Goal: Communication & Community: Answer question/provide support

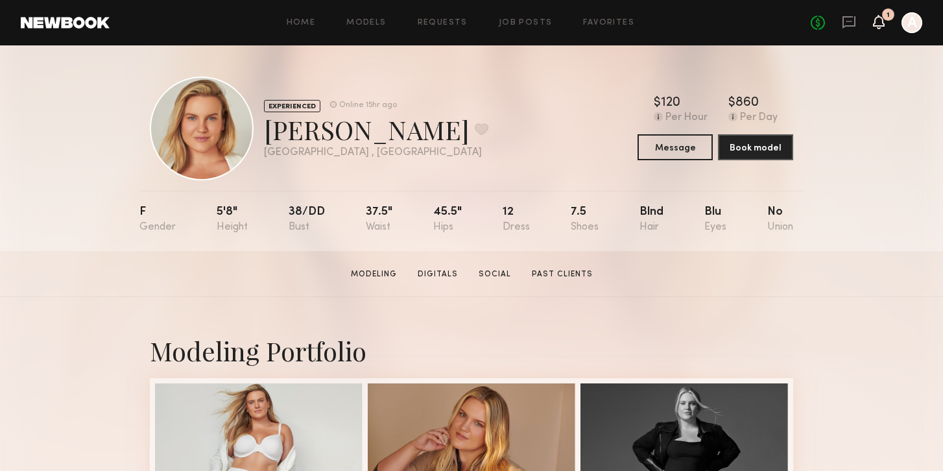
drag, startPoint x: 0, startPoint y: 0, endPoint x: 879, endPoint y: 19, distance: 879.1
click at [879, 19] on icon at bounding box center [879, 21] width 10 height 9
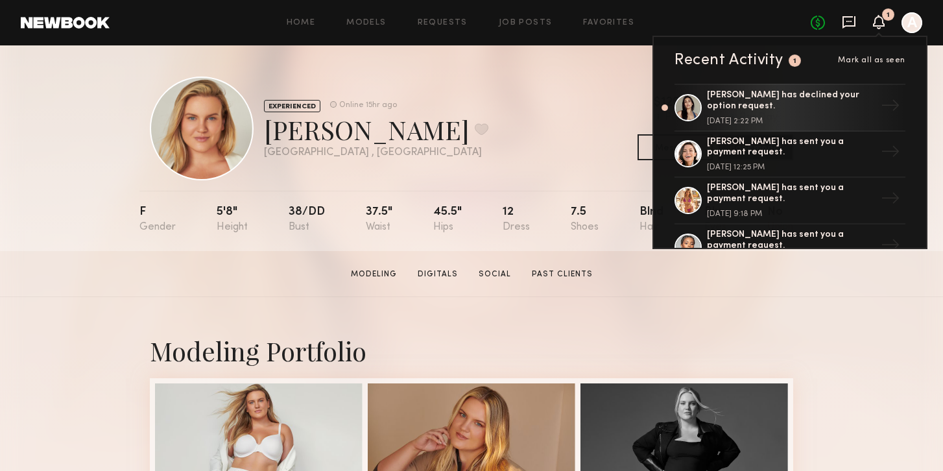
click at [850, 25] on icon at bounding box center [849, 22] width 13 height 12
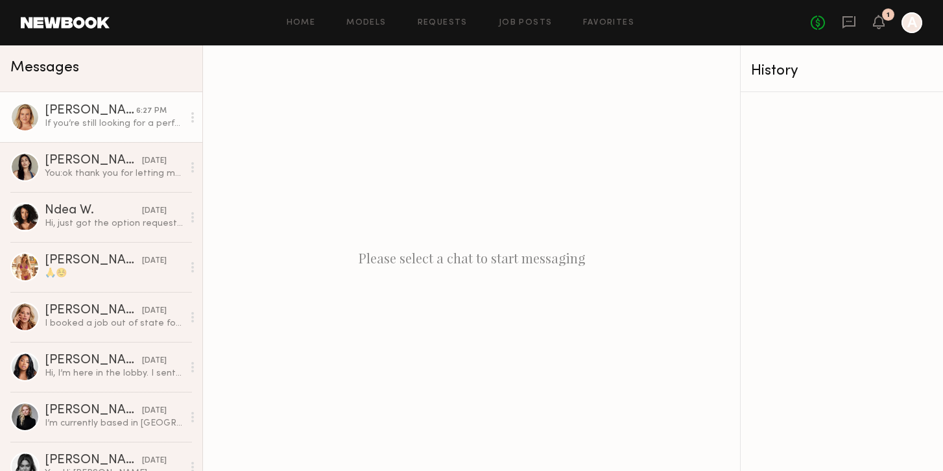
click at [183, 129] on div at bounding box center [192, 117] width 19 height 26
click at [136, 119] on div "If you’re still looking for a perfect fit for the shoot, I’m happy to swing by …" at bounding box center [114, 123] width 138 height 12
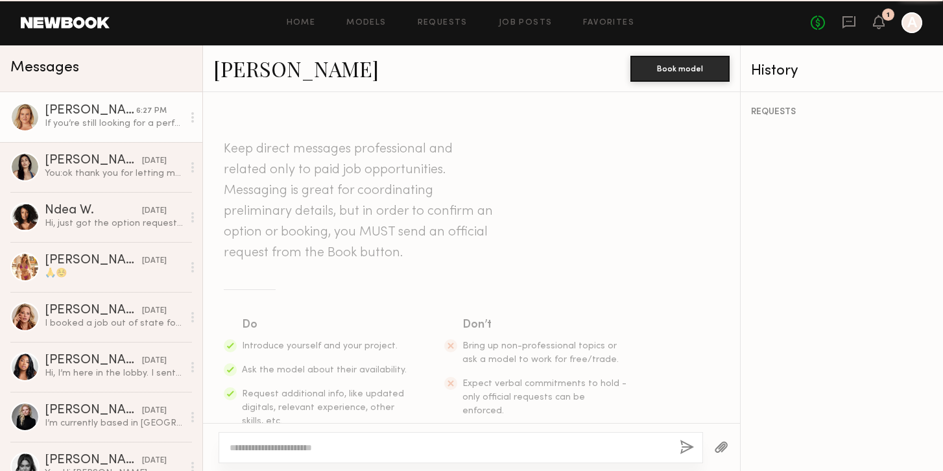
scroll to position [471, 0]
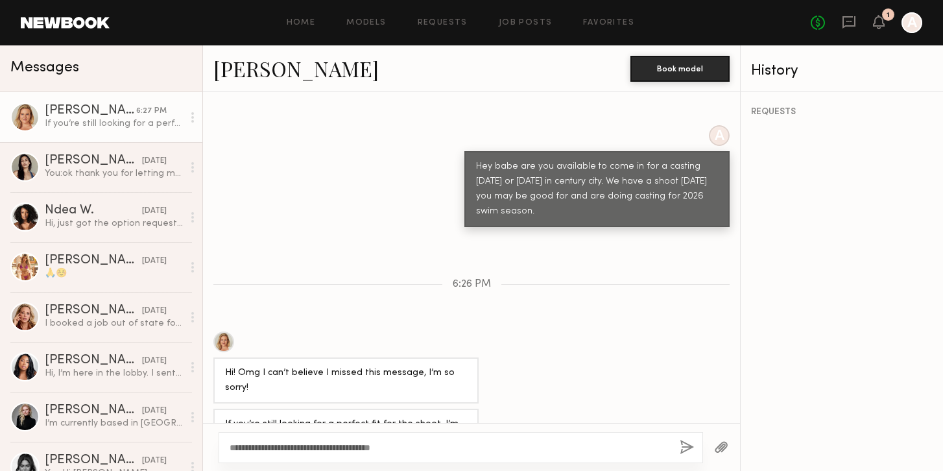
type textarea "**********"
click at [684, 449] on button "button" at bounding box center [687, 448] width 14 height 16
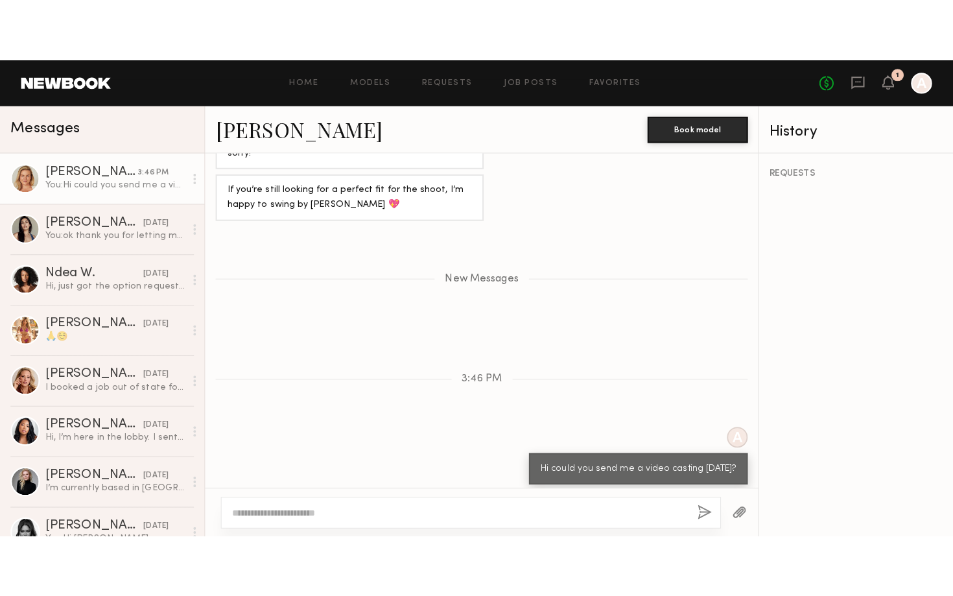
scroll to position [641, 0]
